Goal: Information Seeking & Learning: Learn about a topic

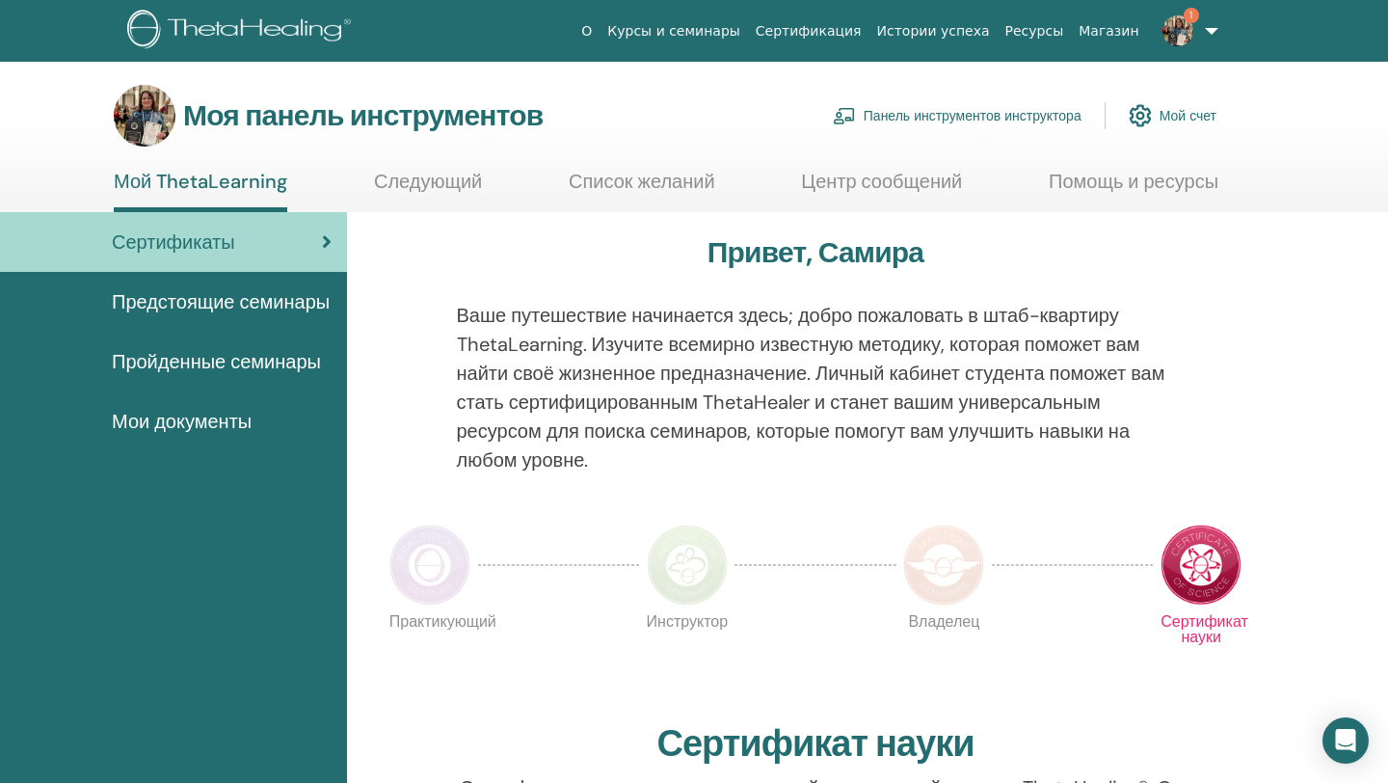
click at [972, 112] on font "Панель инструментов инструктора" at bounding box center [973, 116] width 218 height 17
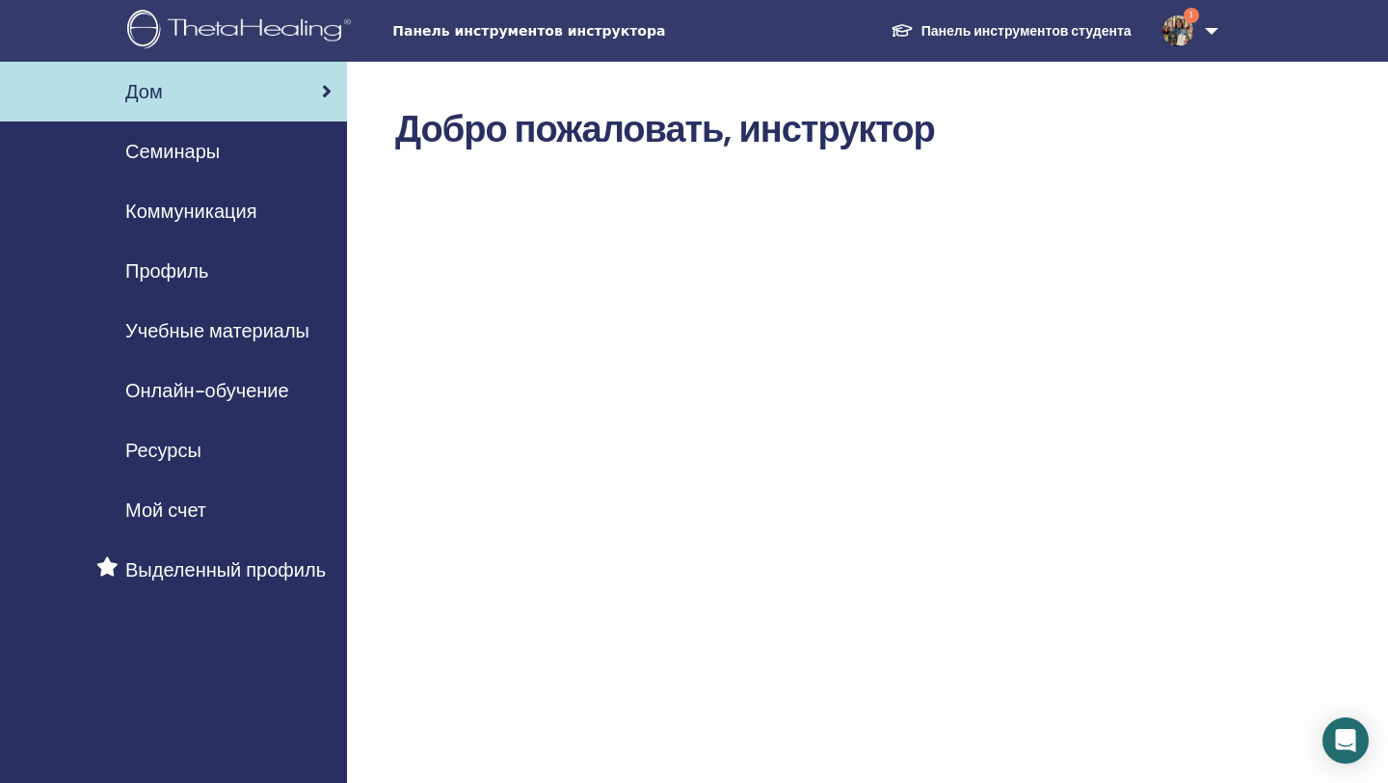
click at [245, 391] on font "Онлайн-обучение" at bounding box center [207, 390] width 164 height 25
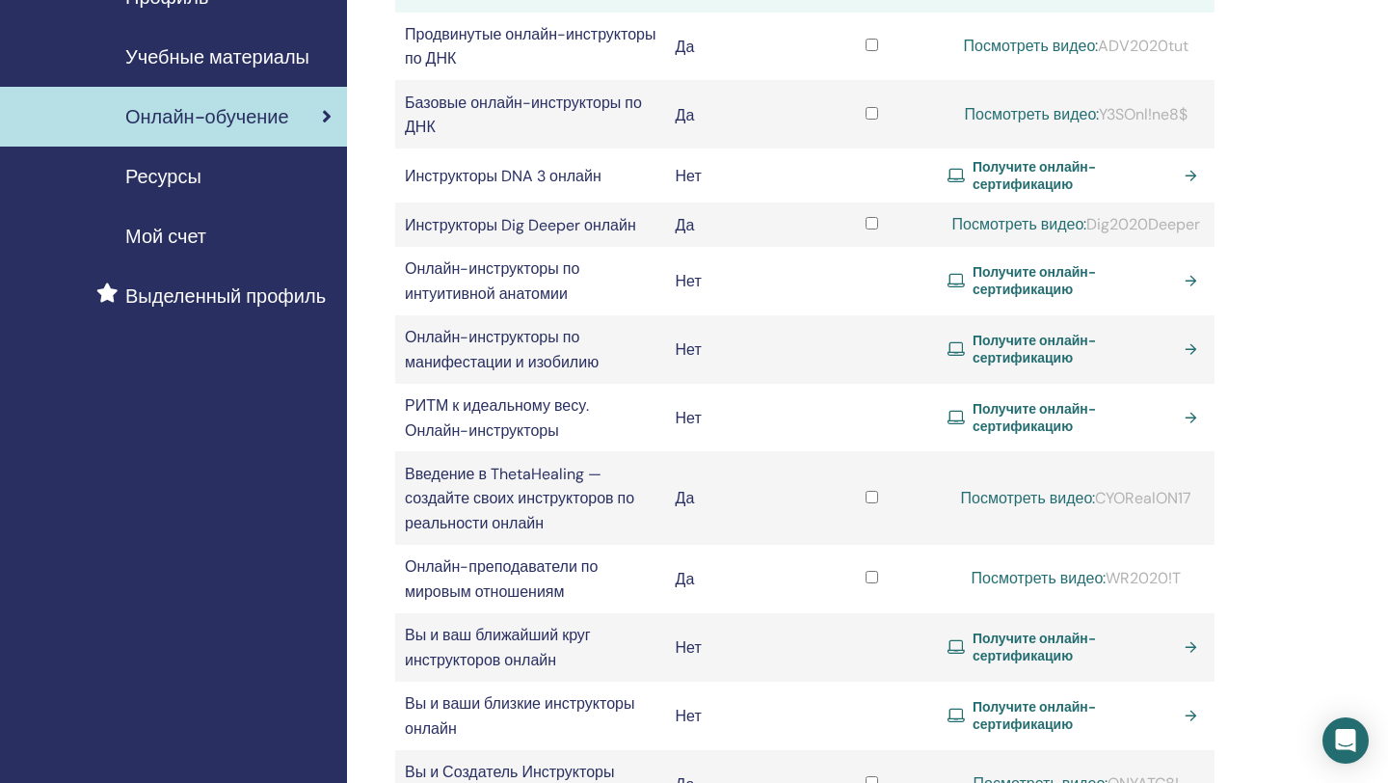
scroll to position [269, 0]
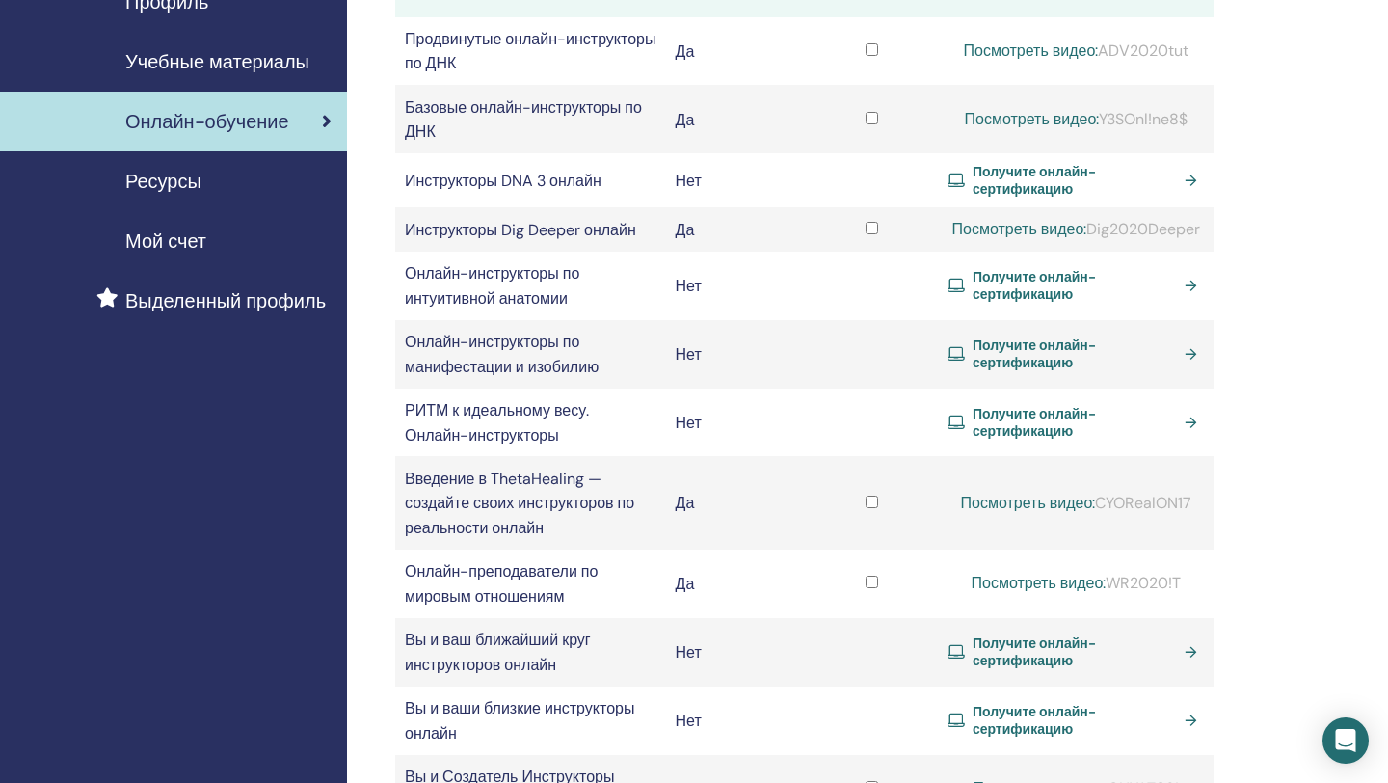
drag, startPoint x: 1089, startPoint y: 231, endPoint x: 1203, endPoint y: 234, distance: 113.8
click at [1203, 234] on div "Посмотреть видео: Dig2020Deeper" at bounding box center [1076, 229] width 257 height 23
copy font "Dig2020Deeper"
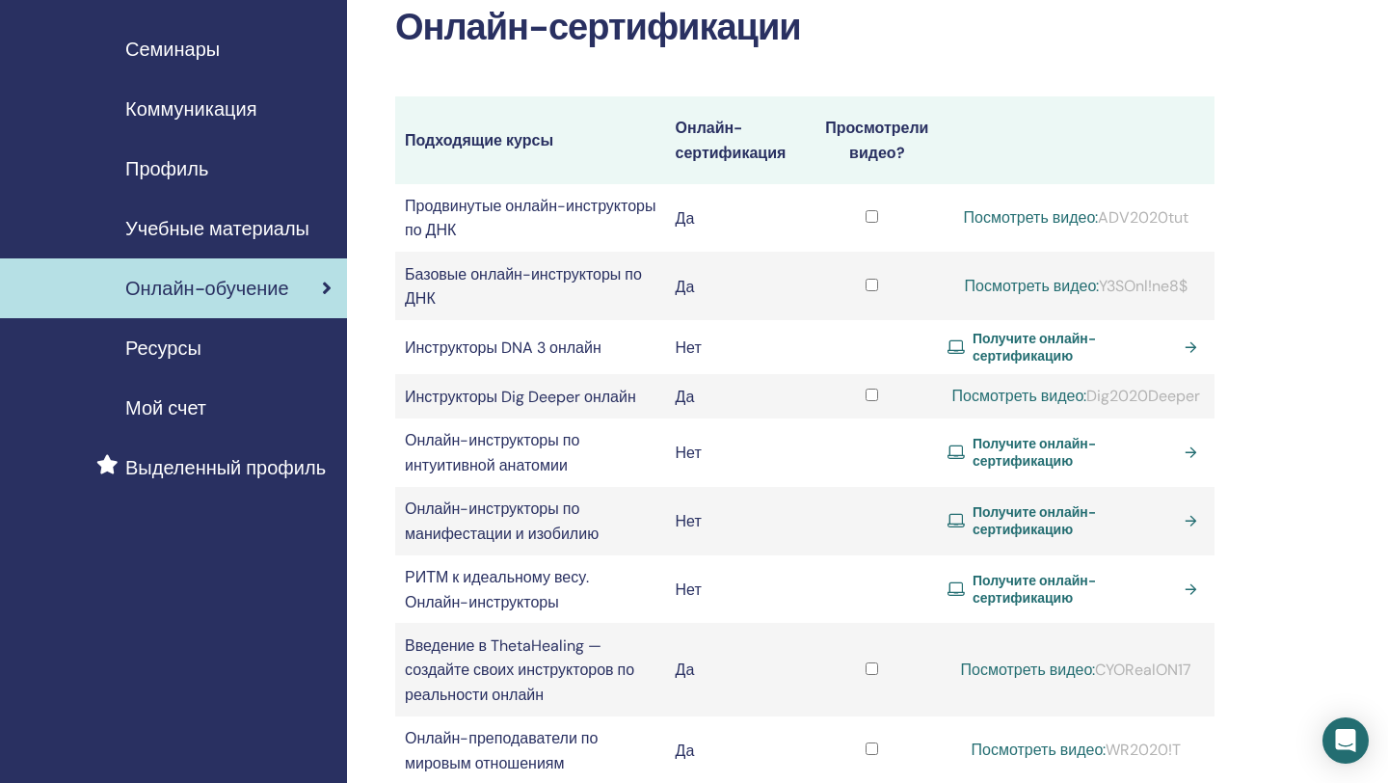
scroll to position [0, 0]
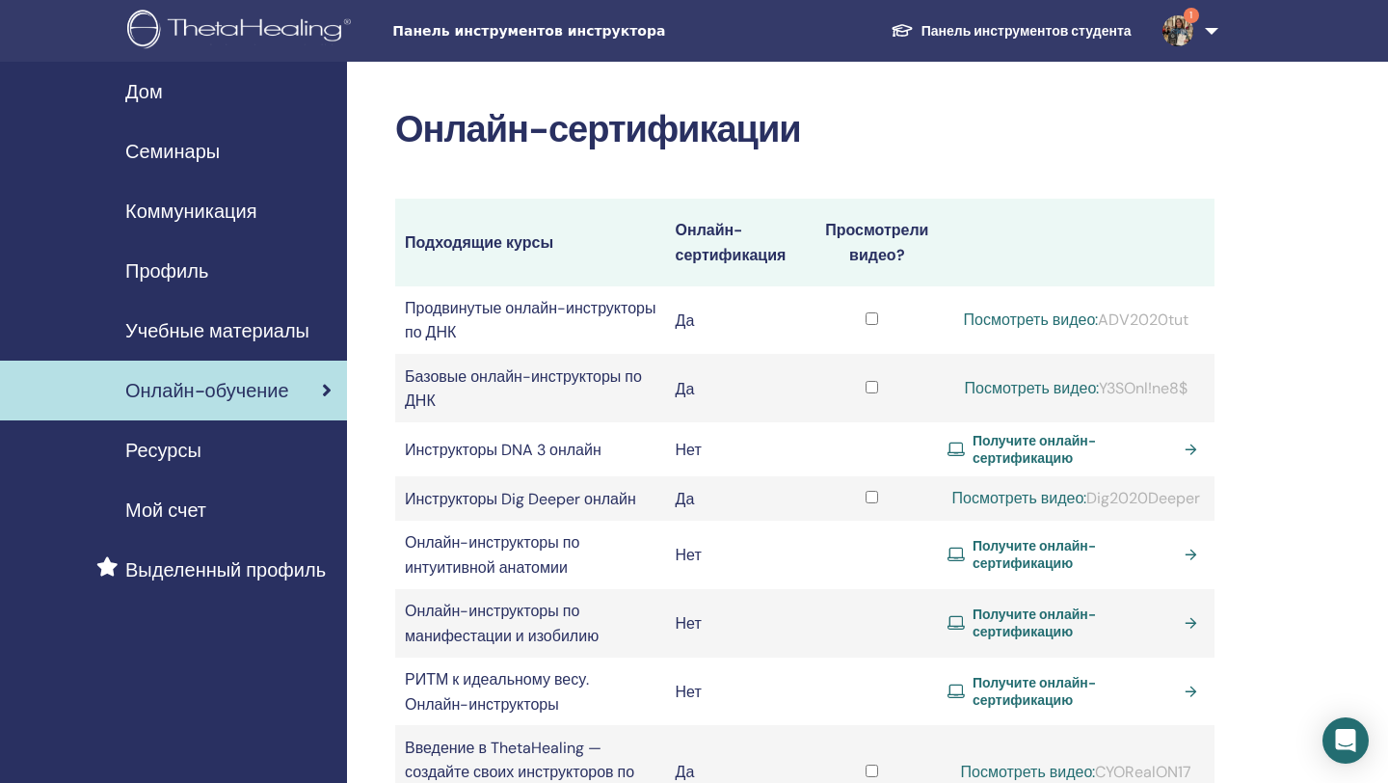
click at [1000, 496] on font "Посмотреть видео:" at bounding box center [1019, 498] width 135 height 20
click at [1001, 505] on font "Посмотреть видео:" at bounding box center [1019, 498] width 135 height 20
